Goal: Task Accomplishment & Management: Manage account settings

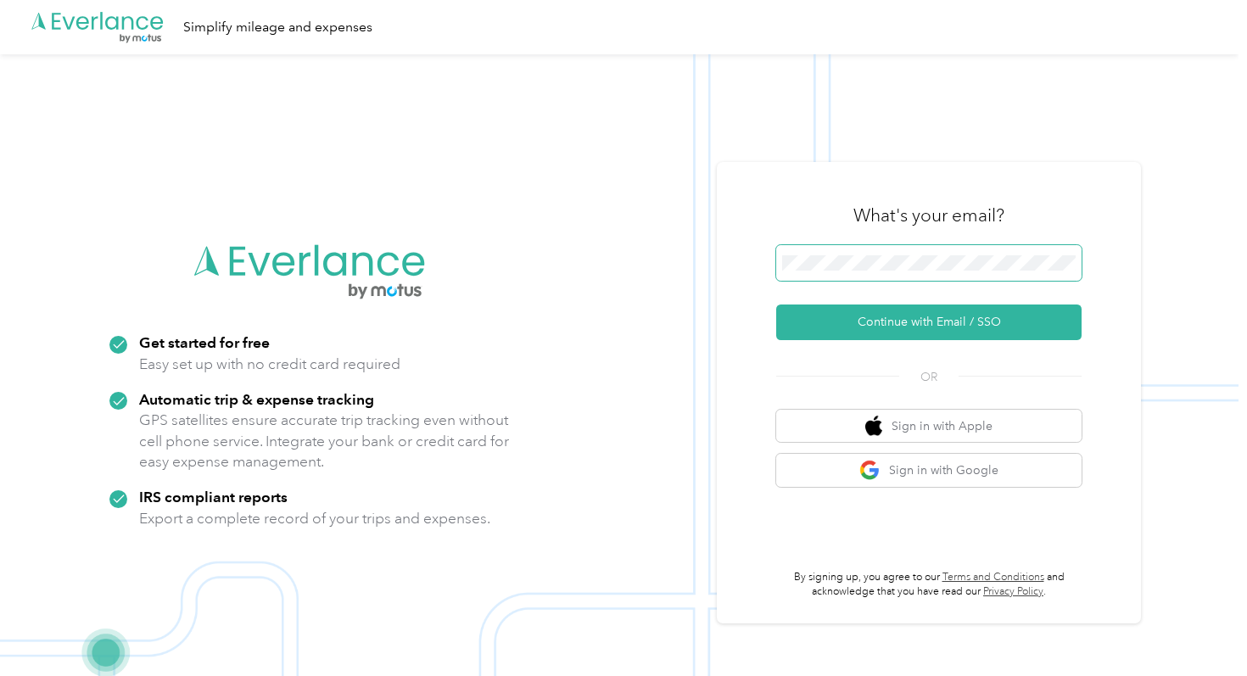
click at [855, 272] on span at bounding box center [928, 263] width 305 height 36
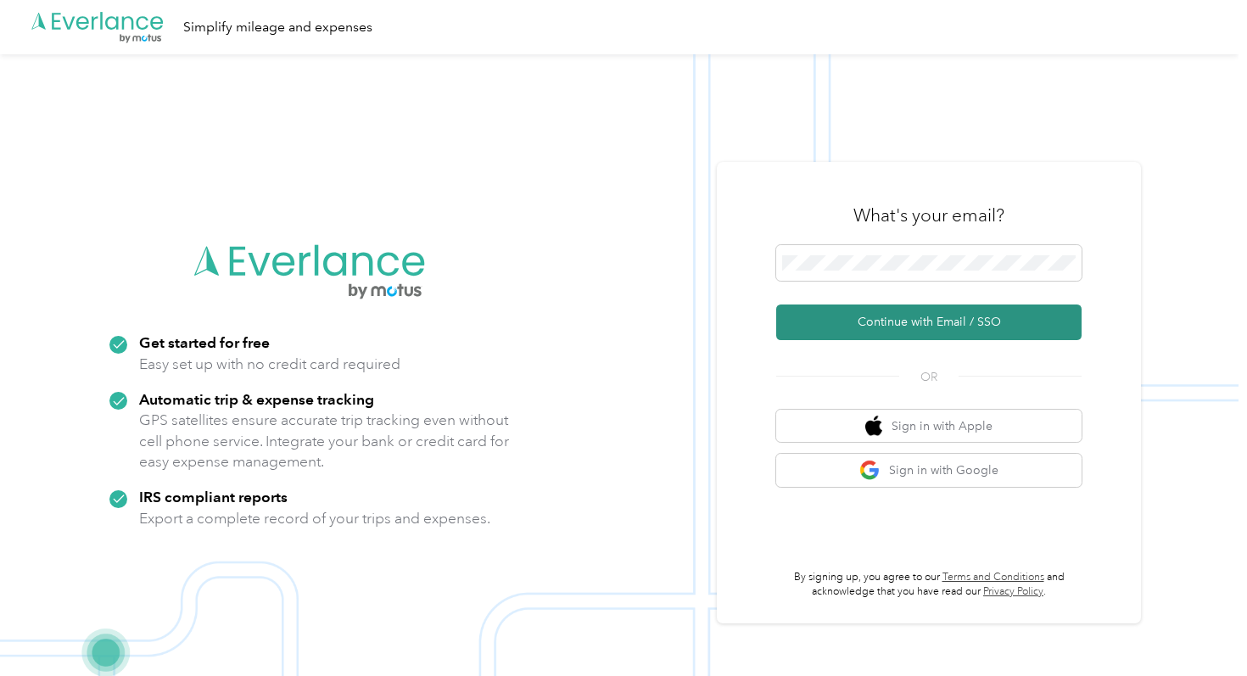
click at [857, 311] on button "Continue with Email / SSO" at bounding box center [928, 323] width 305 height 36
